Goal: Task Accomplishment & Management: Manage account settings

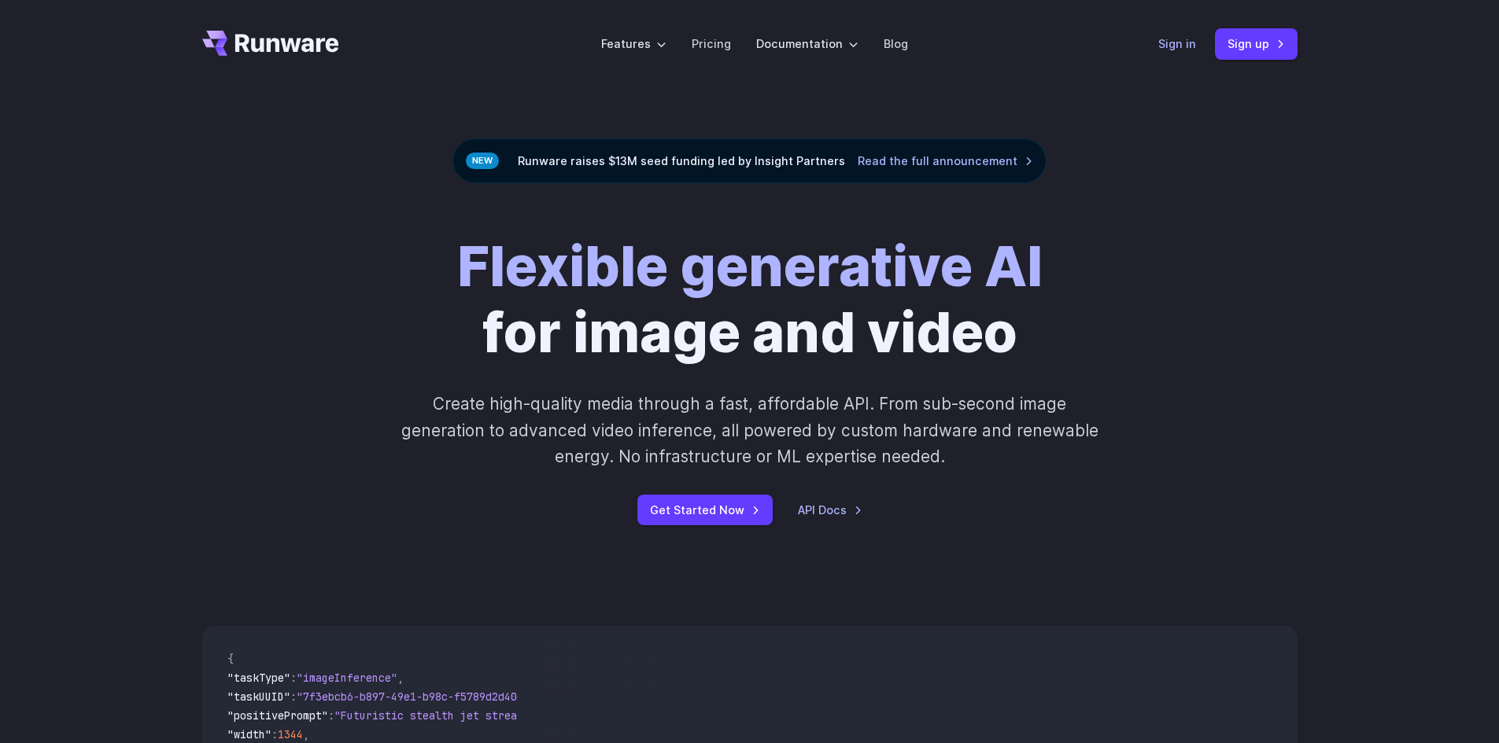
click at [1174, 38] on link "Sign in" at bounding box center [1177, 44] width 38 height 18
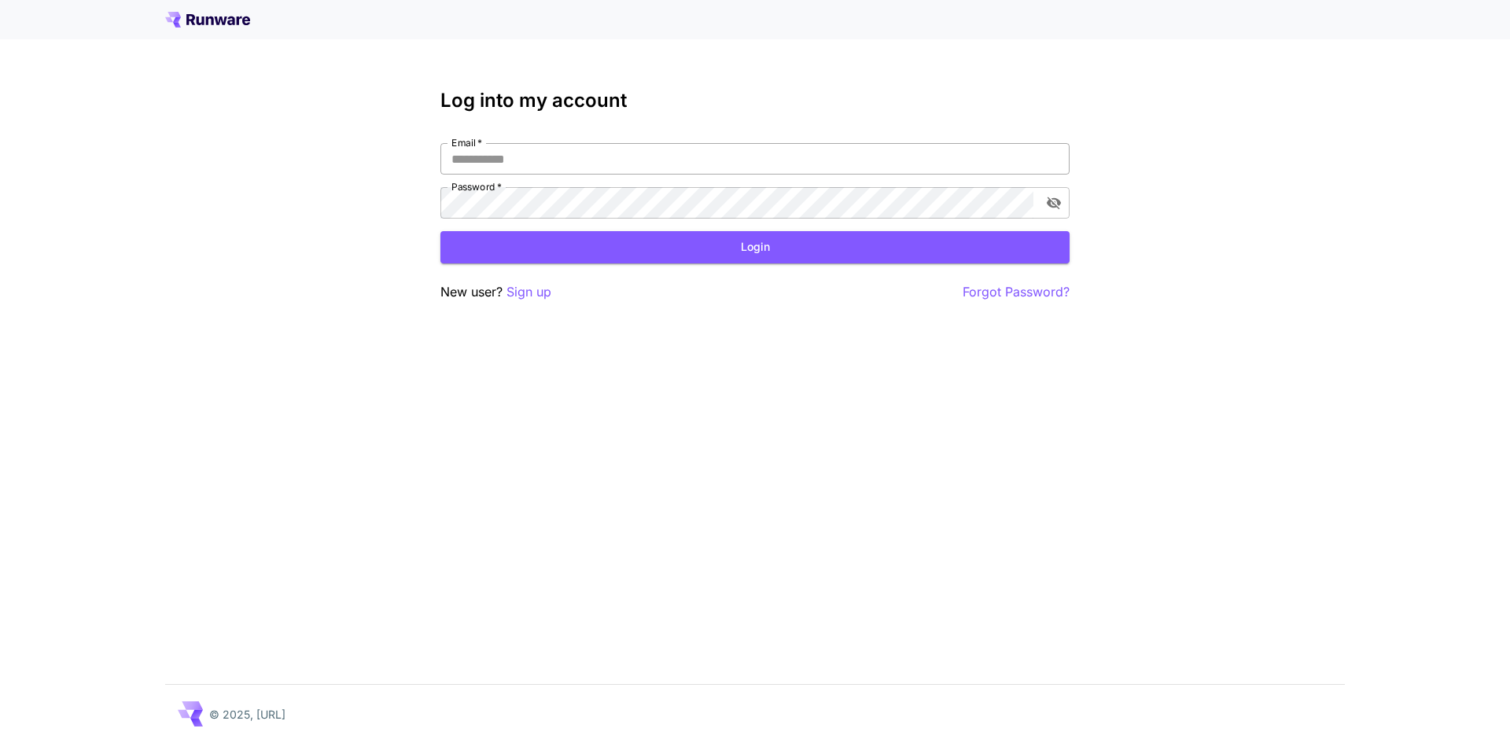
click at [751, 159] on input "Email   *" at bounding box center [755, 158] width 629 height 31
